Goal: Use online tool/utility: Utilize a website feature to perform a specific function

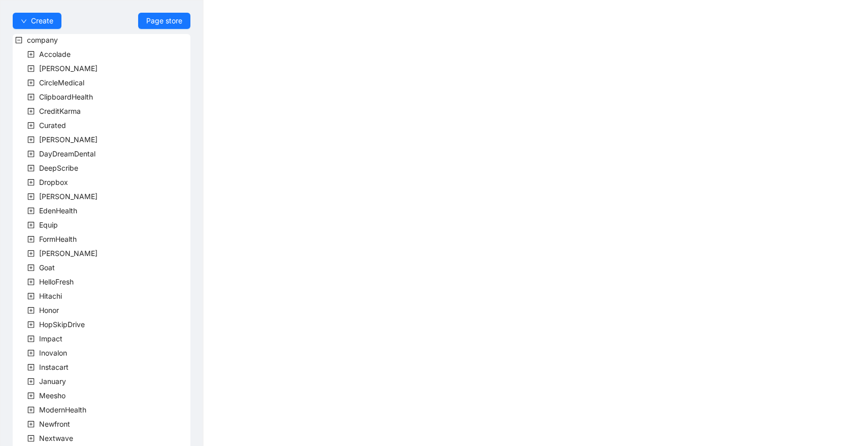
scroll to position [212, 0]
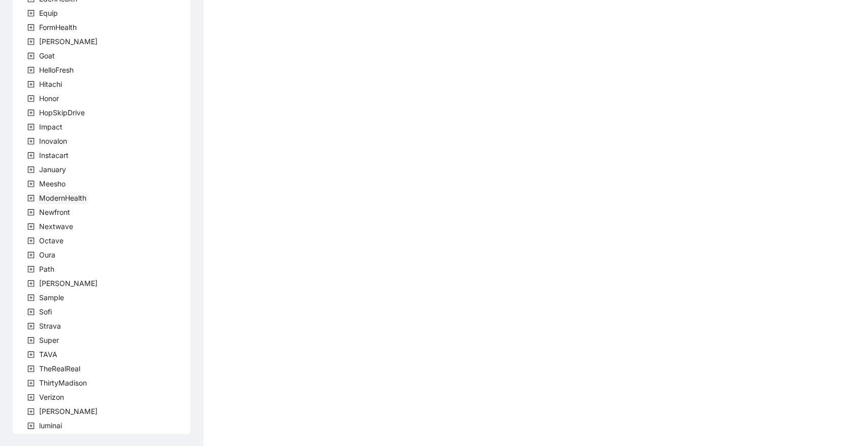
click at [80, 200] on span "ModernHealth" at bounding box center [62, 197] width 47 height 9
click at [60, 208] on span "team" at bounding box center [59, 212] width 17 height 9
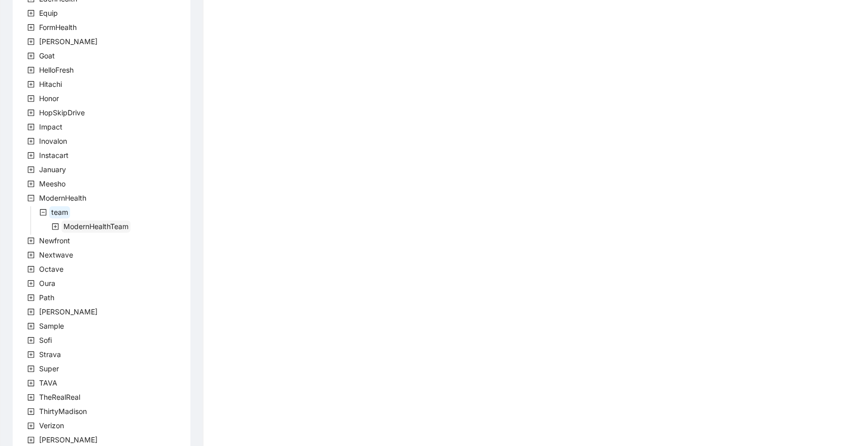
click at [82, 226] on span "ModernHealthTeam" at bounding box center [95, 226] width 65 height 9
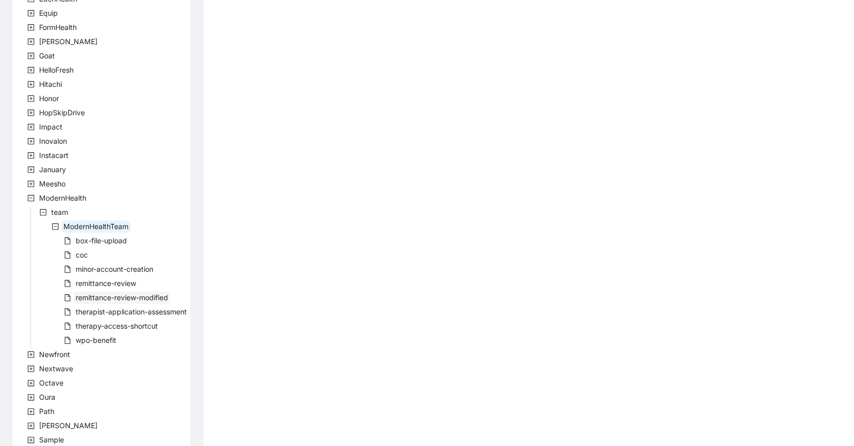
click at [106, 293] on span "remittance-review-modified" at bounding box center [122, 297] width 92 height 9
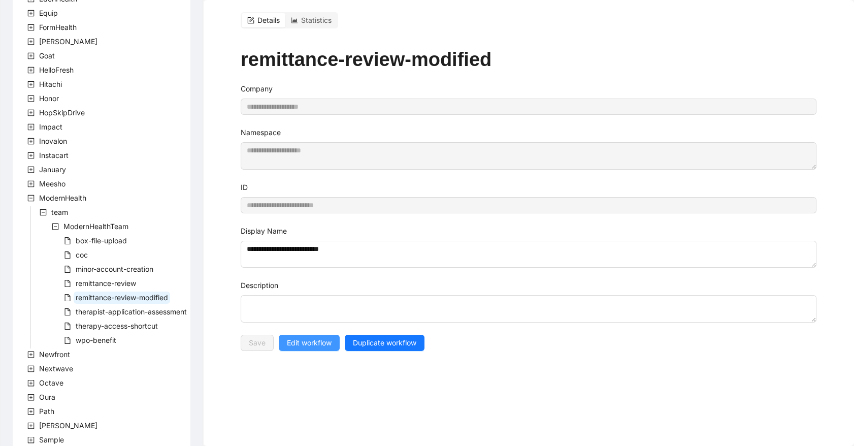
click at [293, 349] on button "Edit workflow" at bounding box center [309, 342] width 61 height 16
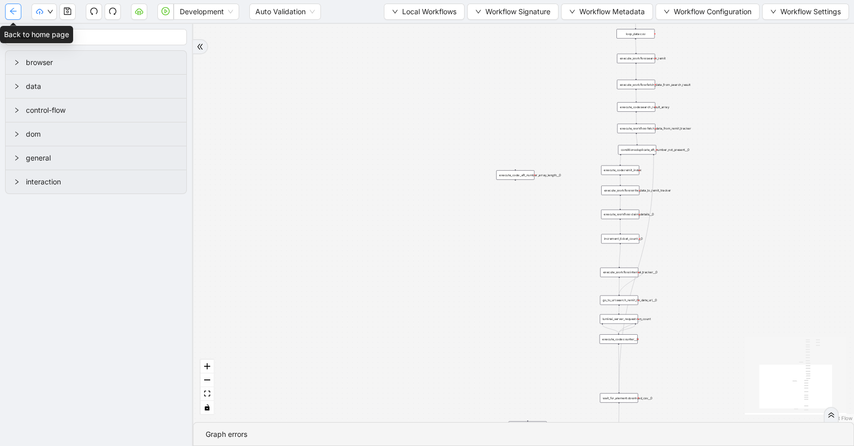
click at [16, 9] on icon "arrow-left" at bounding box center [13, 11] width 8 height 8
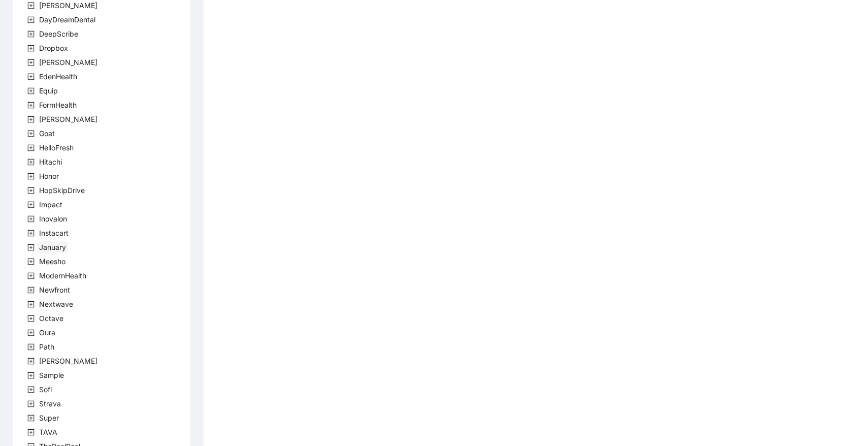
scroll to position [212, 0]
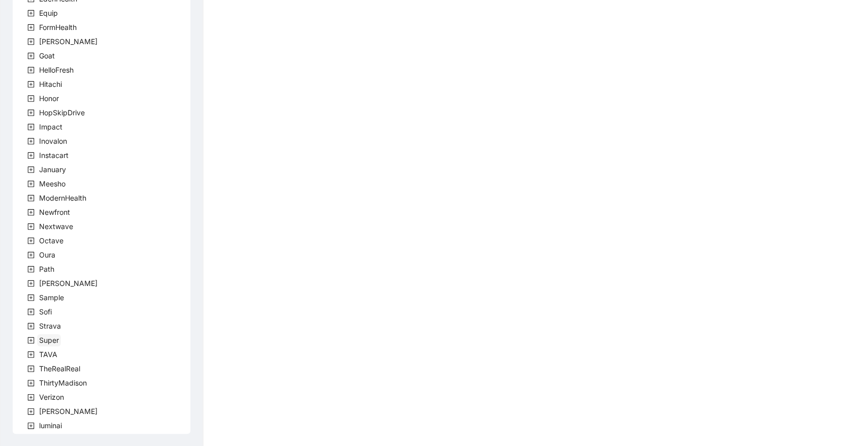
drag, startPoint x: 70, startPoint y: 335, endPoint x: 60, endPoint y: 338, distance: 9.5
click at [70, 335] on div "company Accolade [PERSON_NAME] CircleMedical ClipboardHealth CreditKarma Curate…" at bounding box center [102, 127] width 178 height 611
click at [32, 340] on icon "plus-square" at bounding box center [30, 340] width 7 height 7
click at [54, 352] on span "team" at bounding box center [59, 354] width 17 height 9
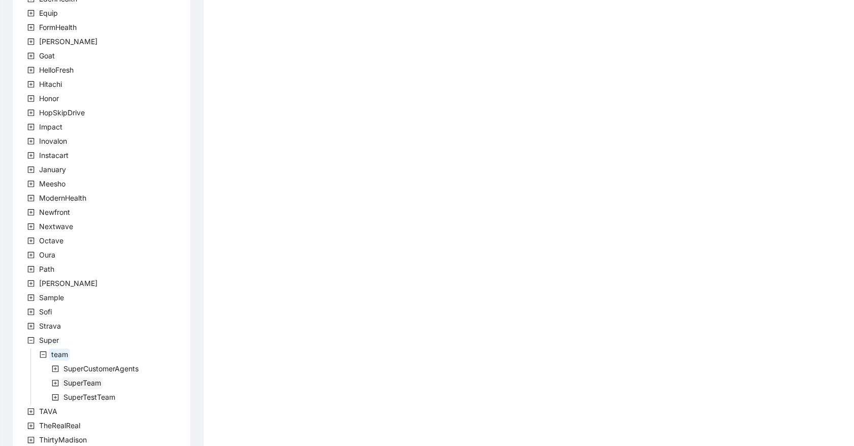
click at [78, 381] on span "SuperTeam" at bounding box center [82, 382] width 38 height 9
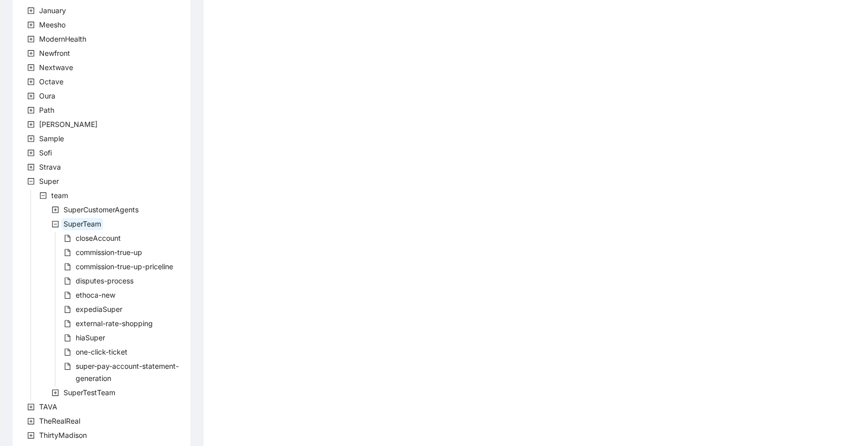
scroll to position [423, 0]
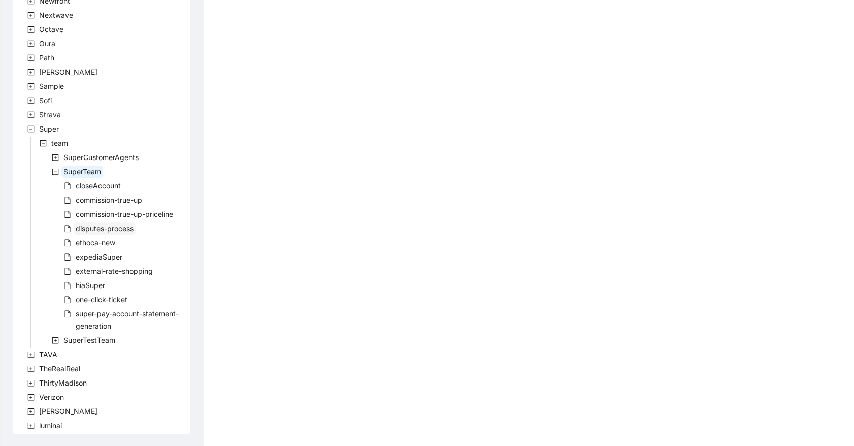
click at [112, 228] on span "disputes-process" at bounding box center [105, 228] width 58 height 9
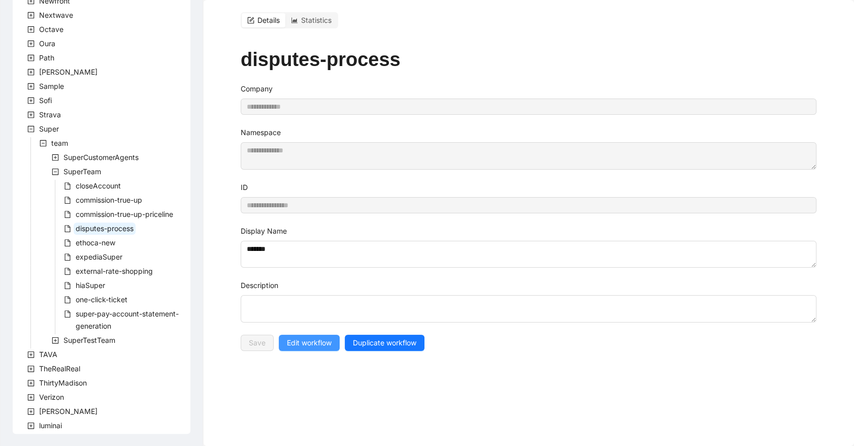
click at [311, 339] on span "Edit workflow" at bounding box center [309, 342] width 45 height 11
